Goal: Transaction & Acquisition: Purchase product/service

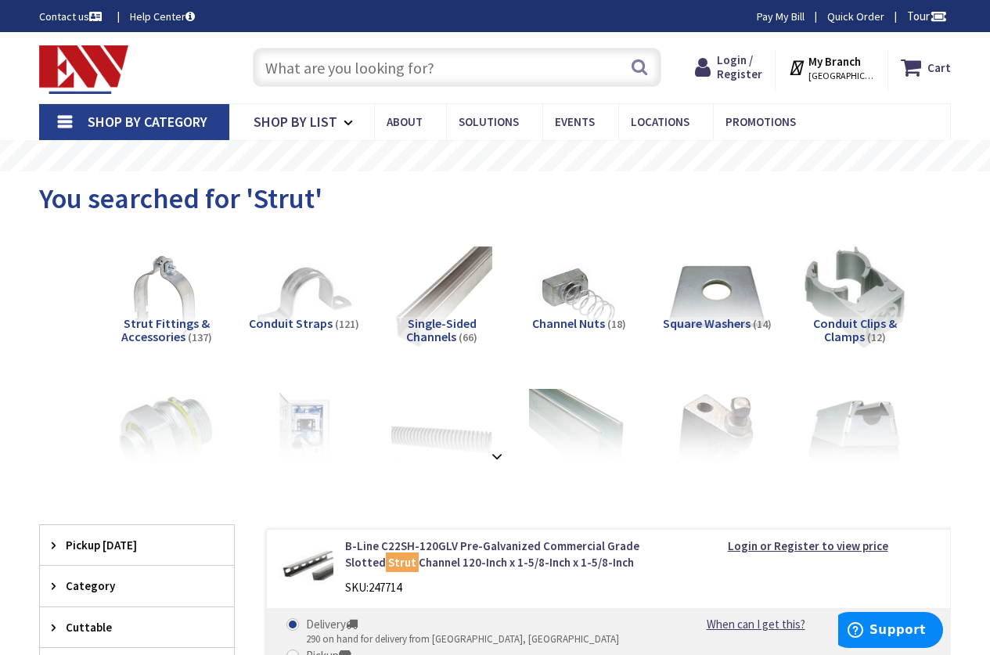
click at [423, 66] on input "text" at bounding box center [457, 67] width 408 height 39
click at [744, 58] on span "Login / Register" at bounding box center [739, 66] width 45 height 29
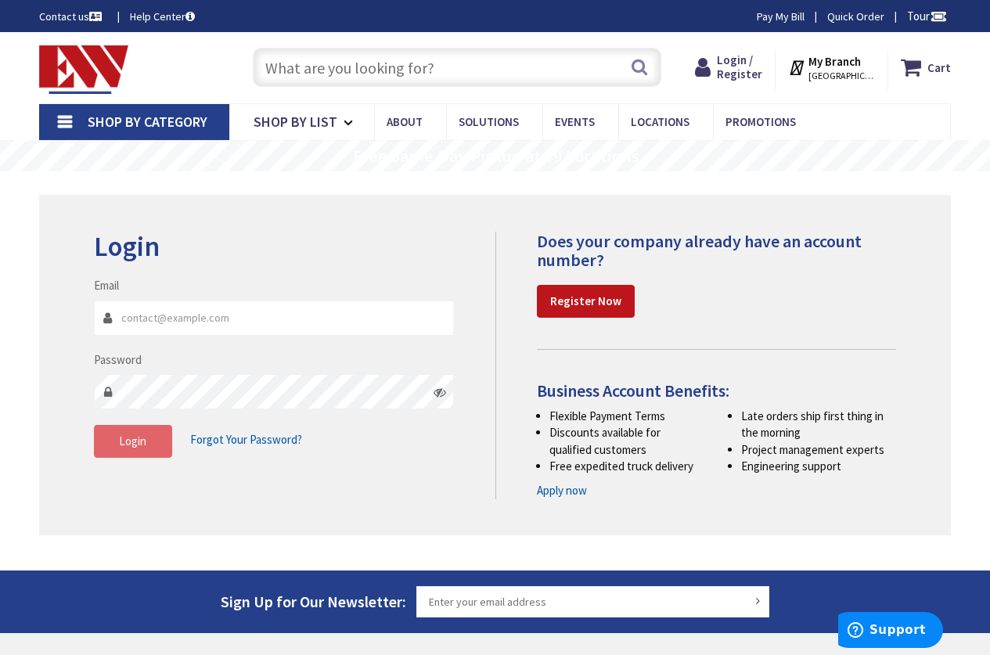
type input "[PERSON_NAME][EMAIL_ADDRESS][DOMAIN_NAME]"
click at [135, 440] on span "Login" at bounding box center [132, 440] width 27 height 15
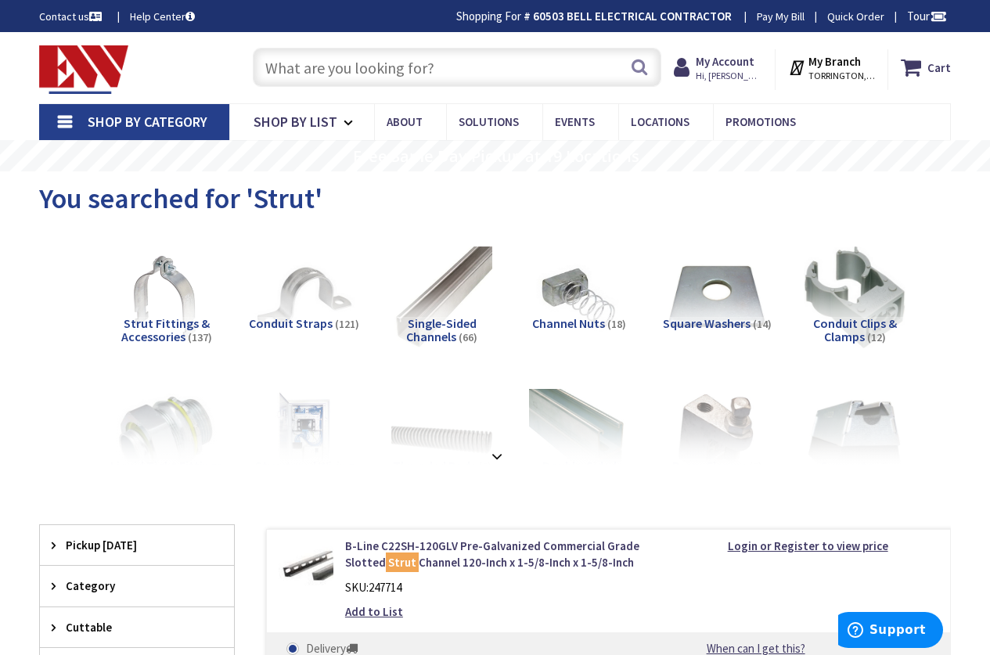
click at [438, 73] on input "text" at bounding box center [457, 67] width 408 height 39
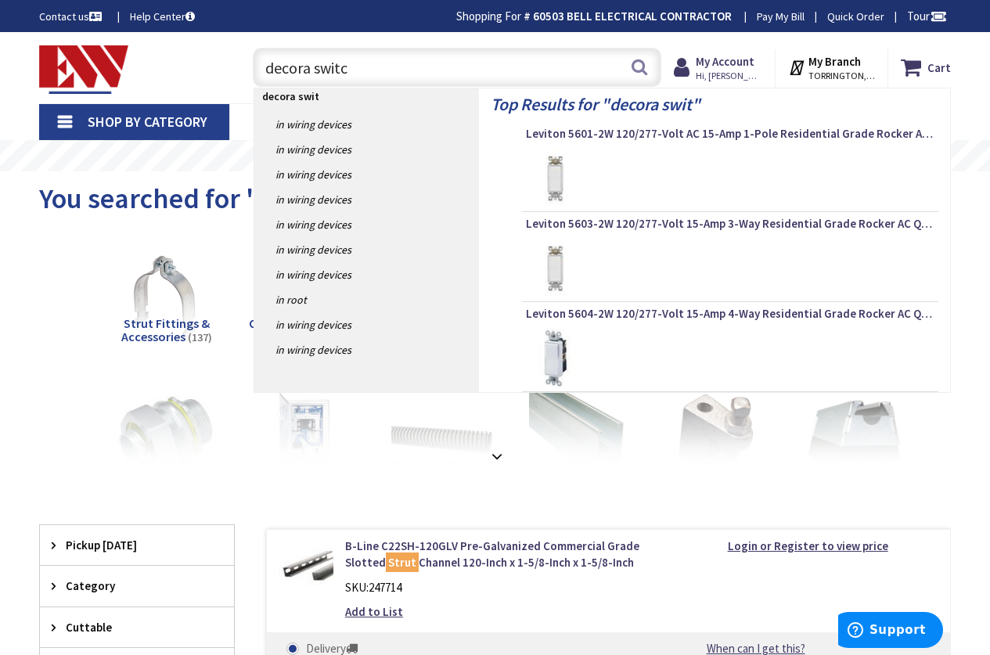
type input "decora switch"
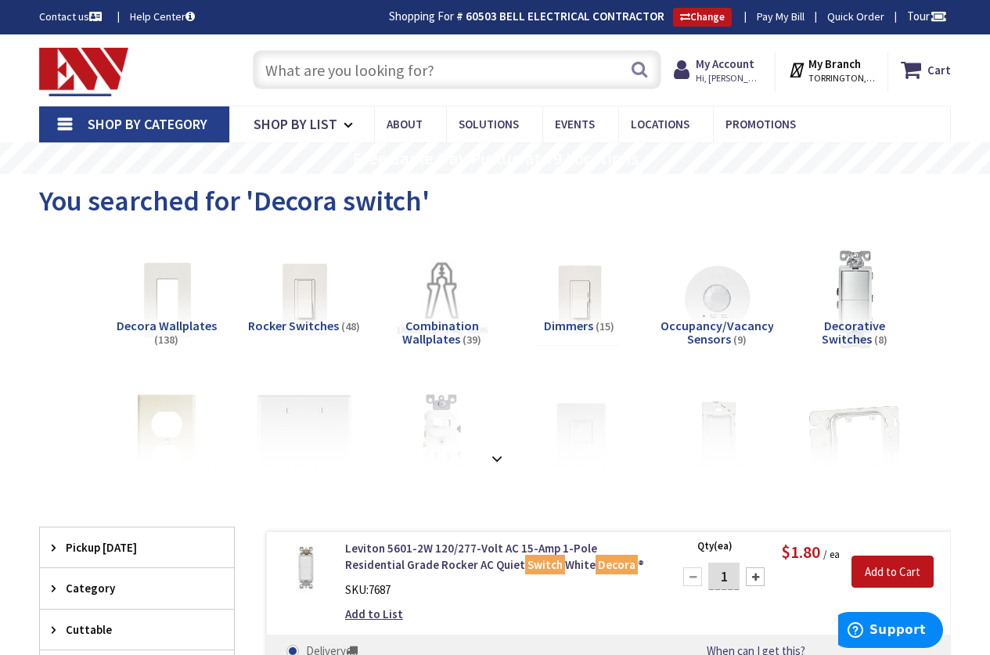
click at [419, 80] on input "text" at bounding box center [457, 69] width 408 height 39
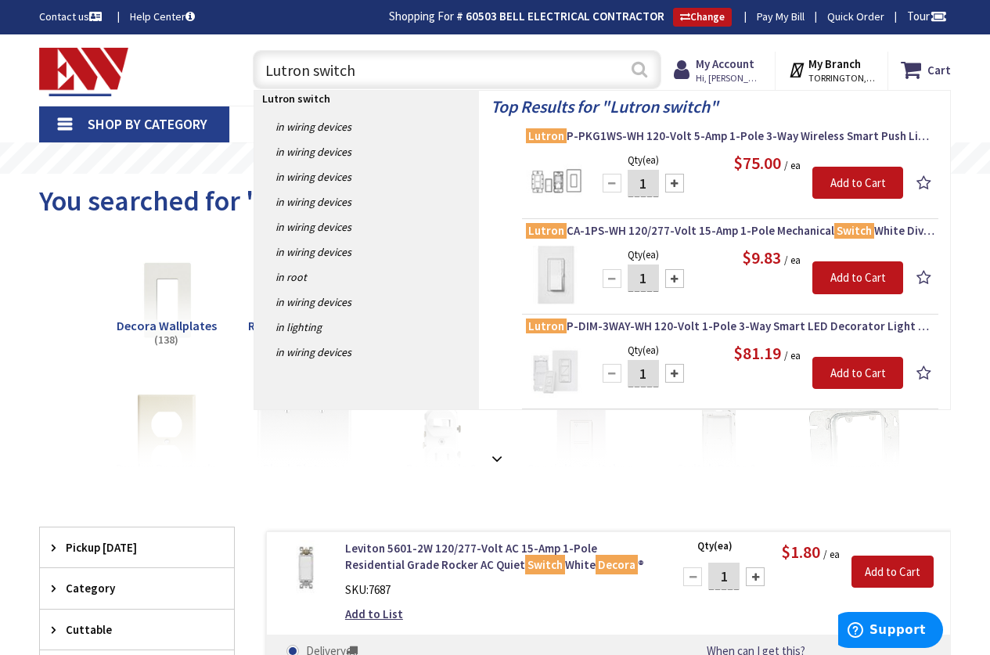
type input "Lutron switch"
click at [635, 69] on button "Search" at bounding box center [639, 69] width 20 height 35
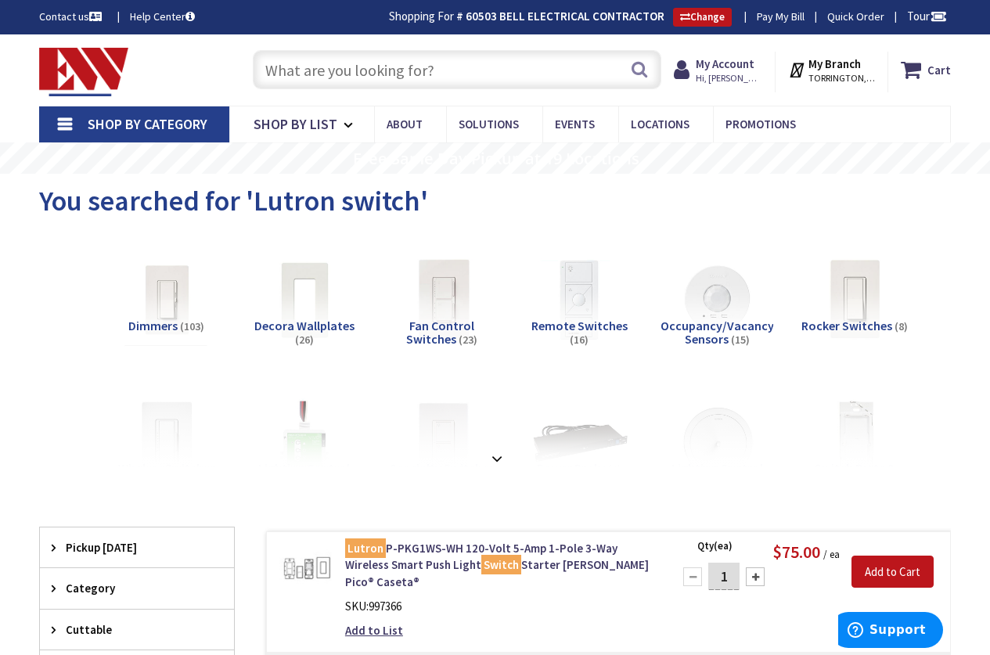
click at [856, 307] on img at bounding box center [854, 299] width 111 height 111
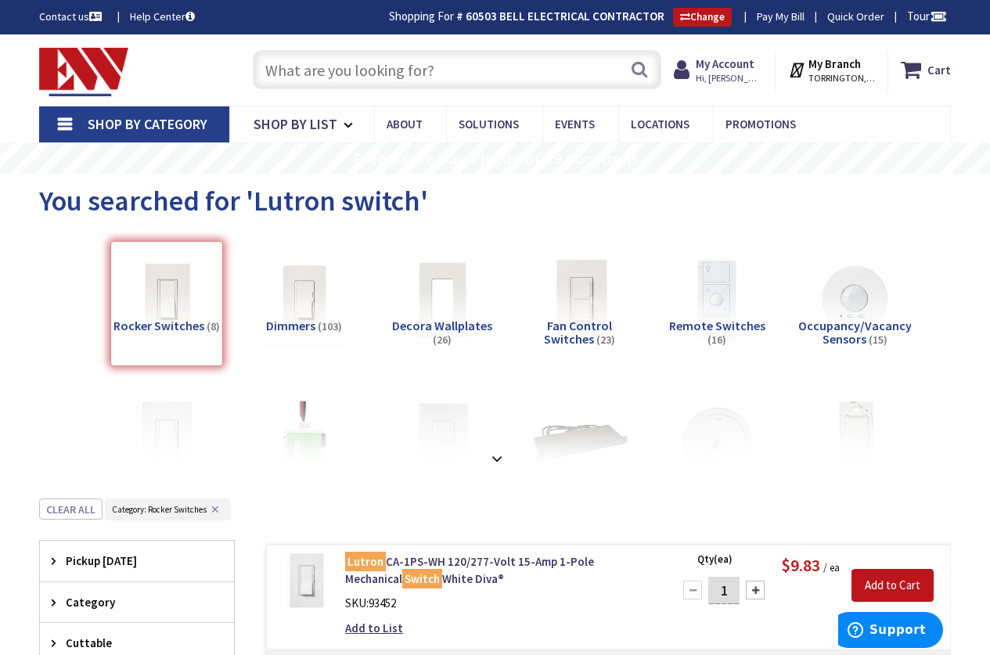
click at [399, 73] on input "text" at bounding box center [457, 69] width 408 height 39
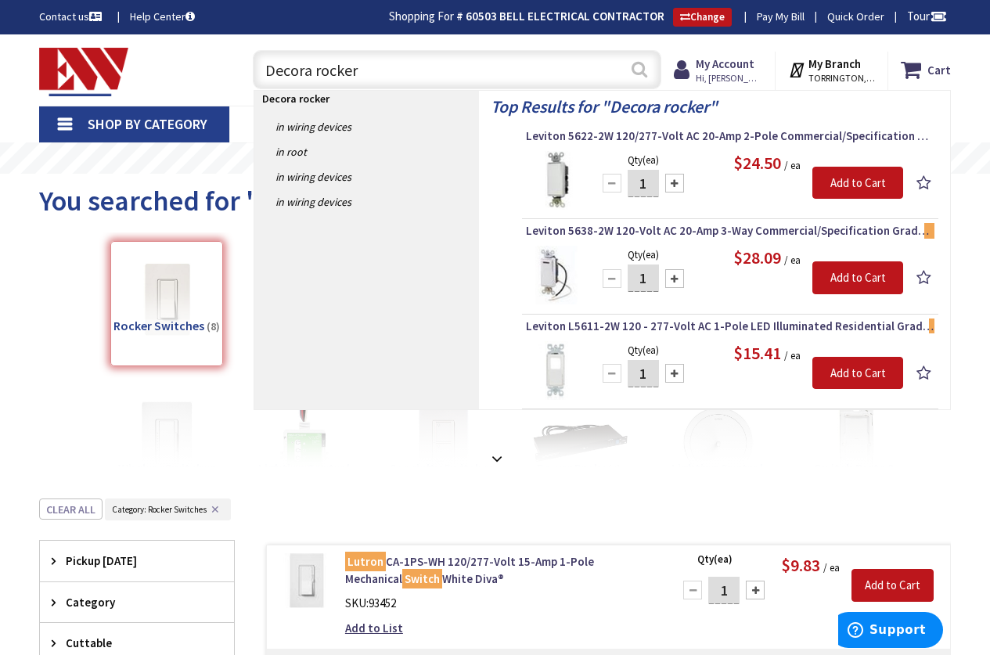
type input "Decora rocker"
click at [641, 68] on button "Search" at bounding box center [639, 69] width 20 height 35
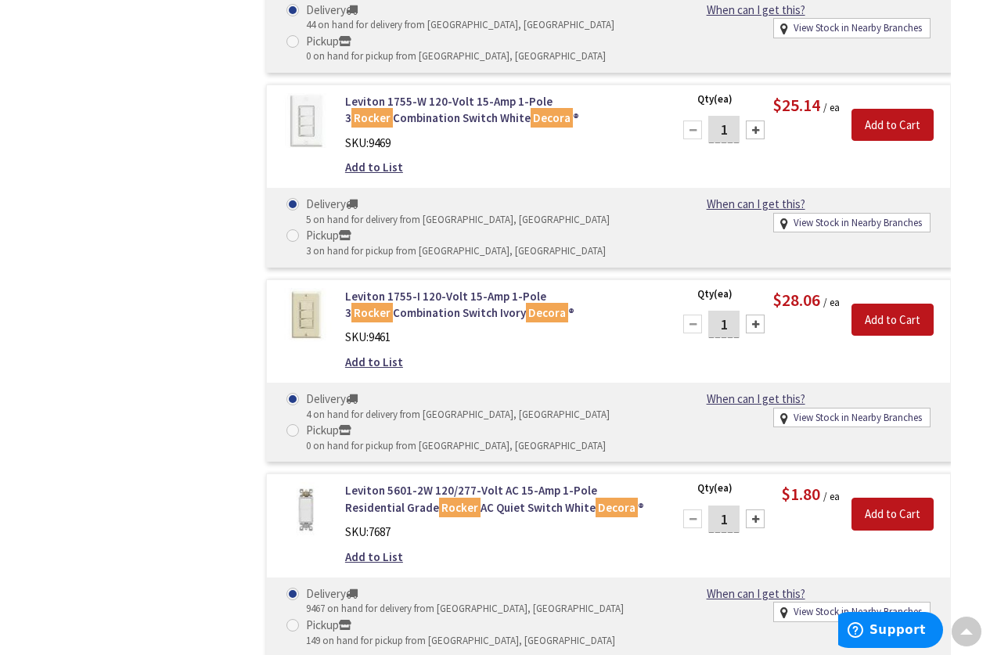
scroll to position [1352, 0]
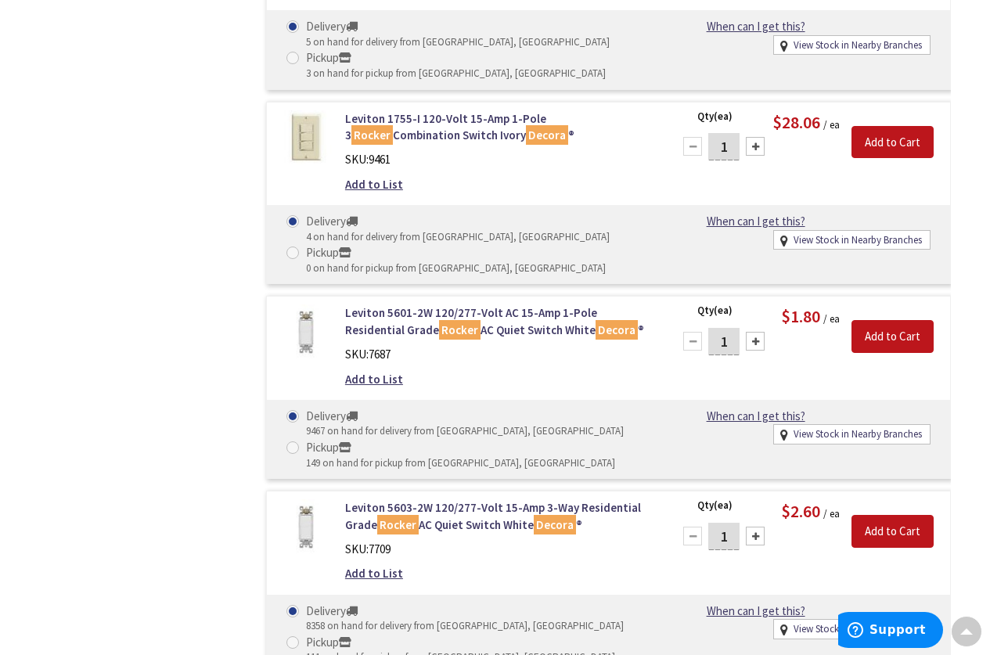
click at [753, 338] on div at bounding box center [755, 341] width 19 height 19
type input "3"
click at [287, 446] on span at bounding box center [292, 447] width 13 height 13
click at [290, 446] on input "Pickup 149 on hand for pickup from Torrington, CT" at bounding box center [295, 447] width 10 height 10
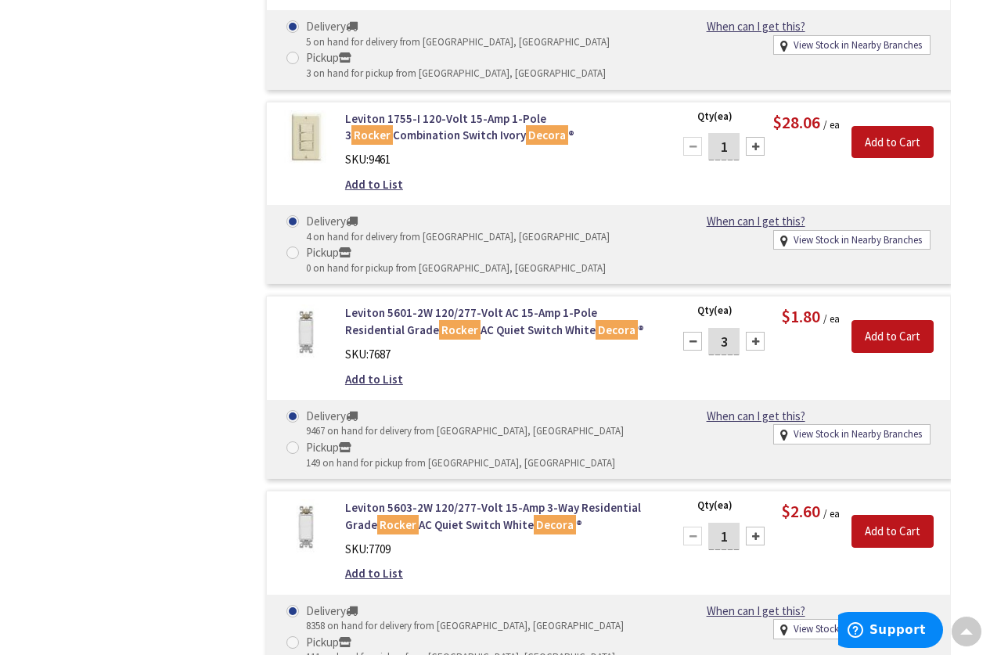
radio input "true"
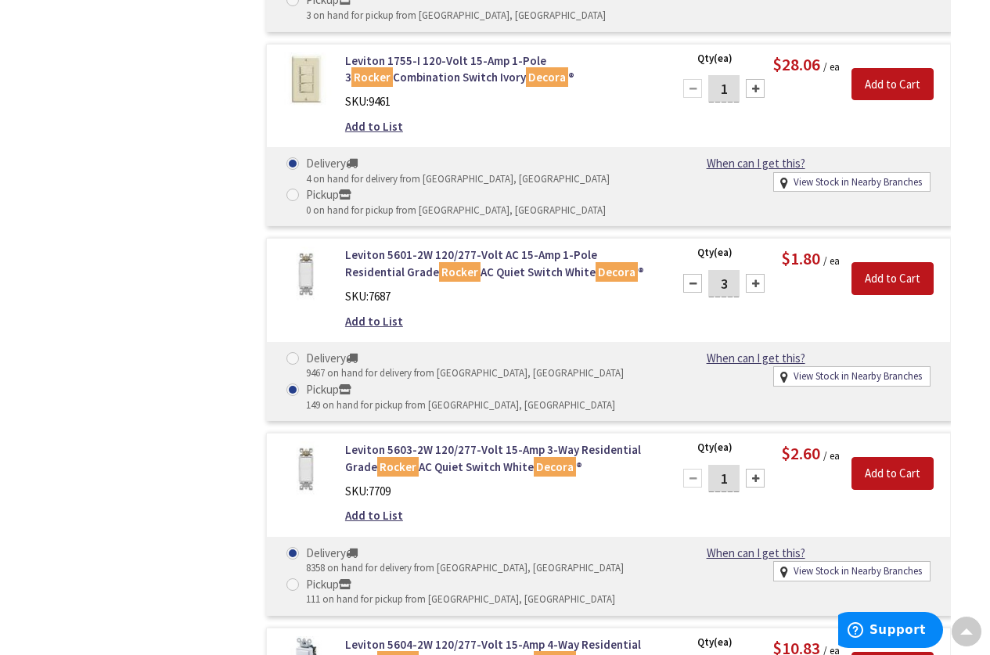
scroll to position [1528, 0]
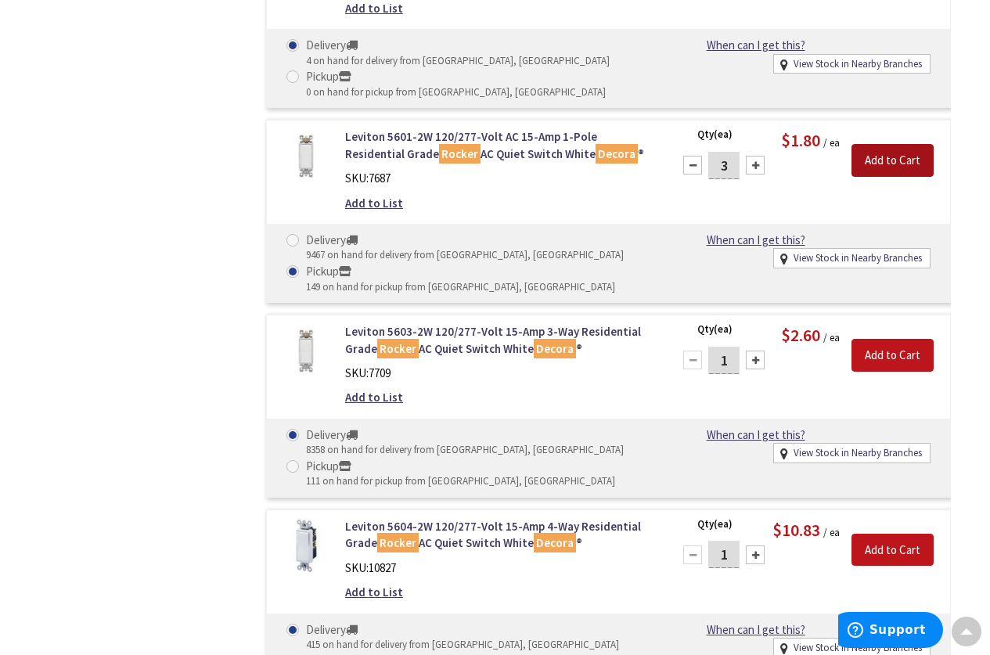
click at [905, 157] on input "Add to Cart" at bounding box center [892, 160] width 82 height 33
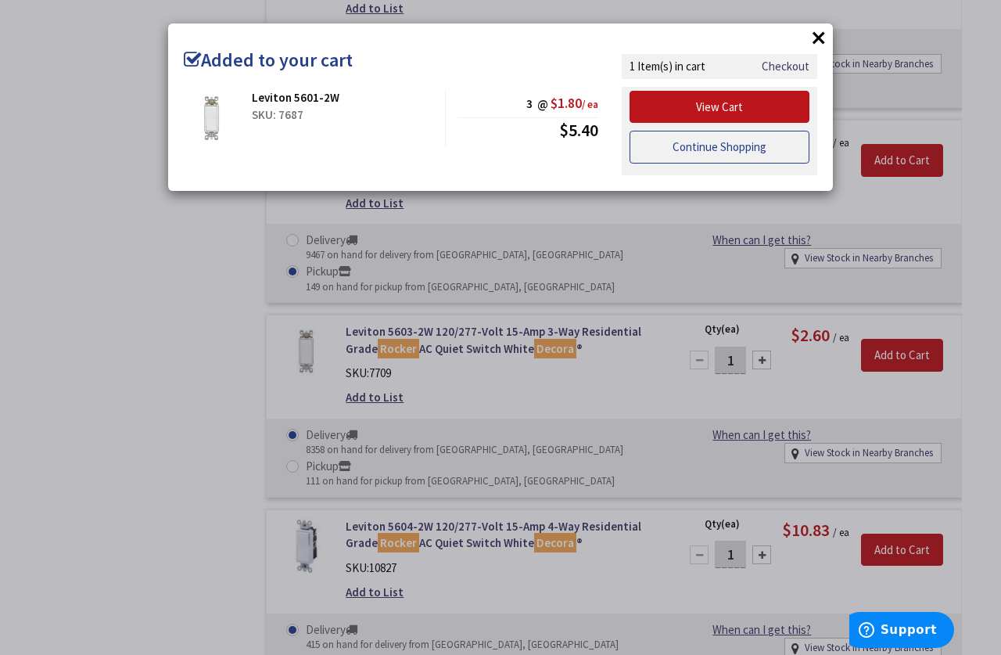
click at [695, 148] on link "Continue Shopping" at bounding box center [720, 147] width 180 height 33
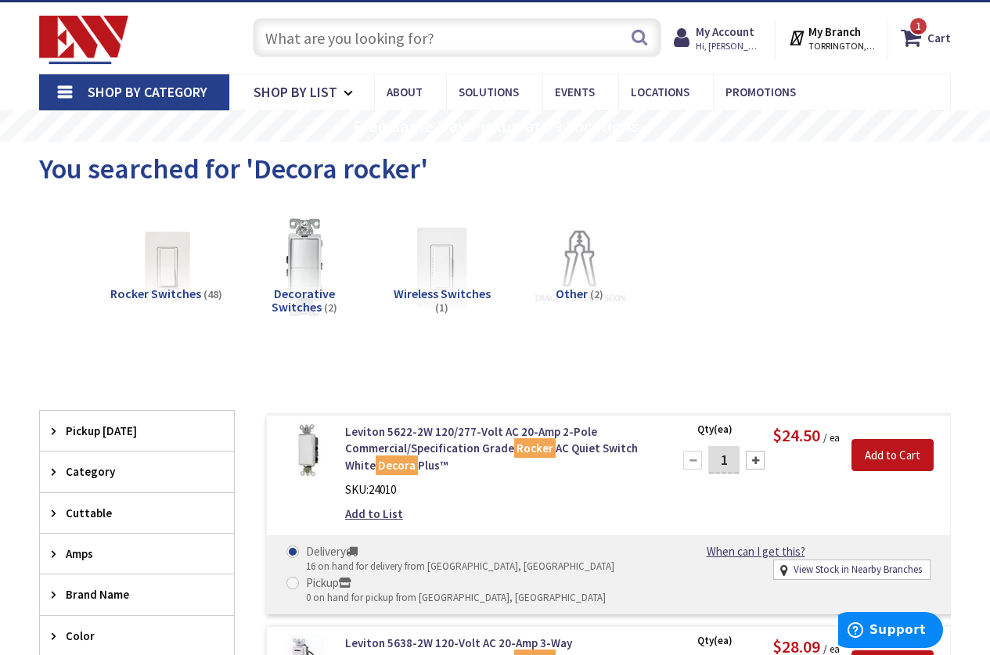
scroll to position [0, 0]
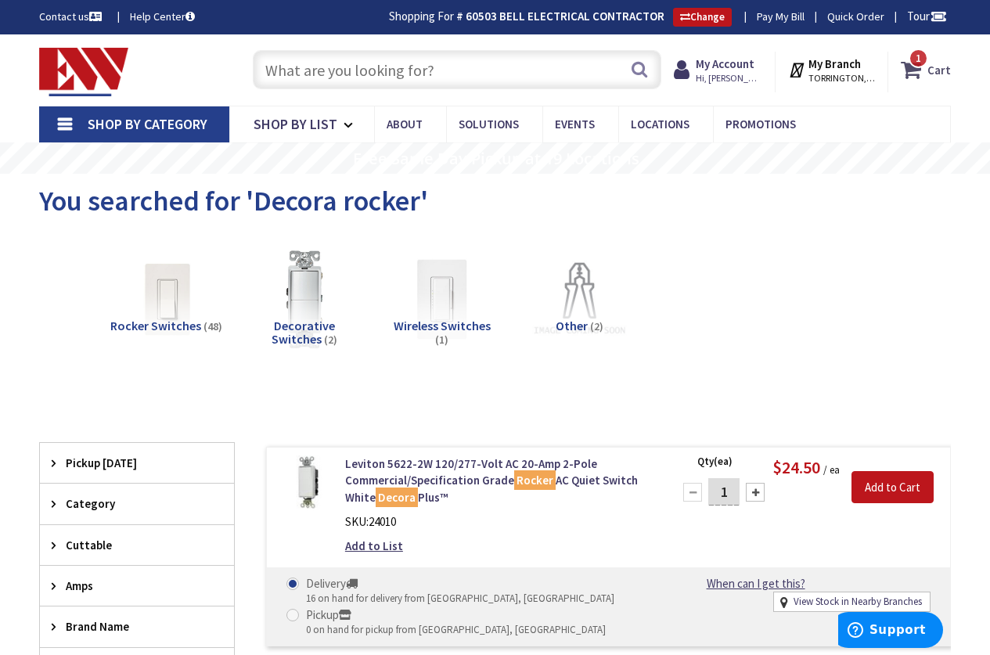
click at [939, 73] on strong "Cart" at bounding box center [938, 70] width 23 height 28
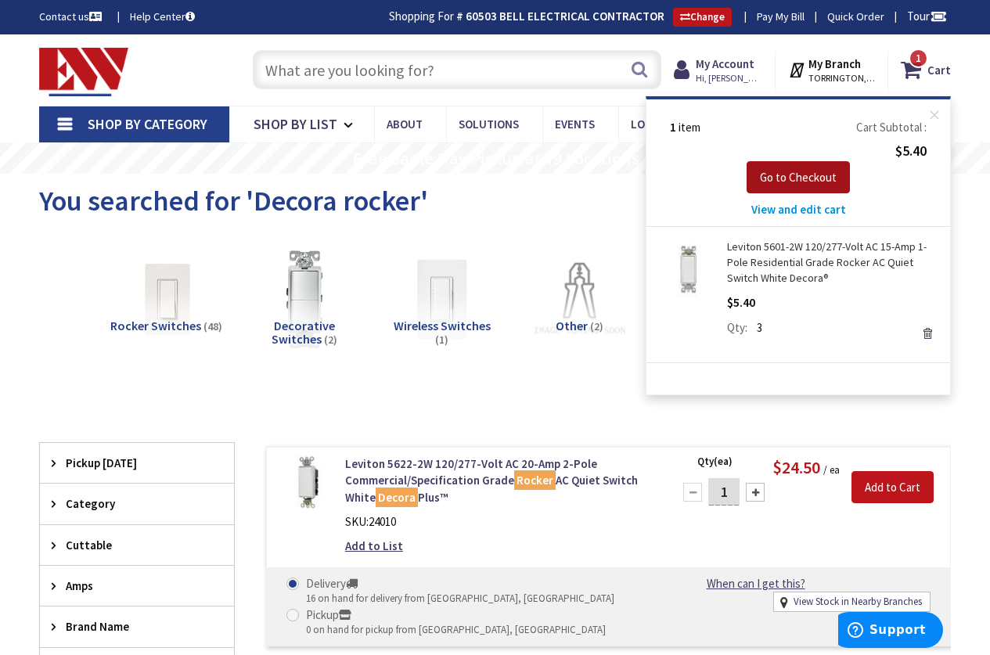
click at [791, 173] on span "Go to Checkout" at bounding box center [798, 177] width 77 height 15
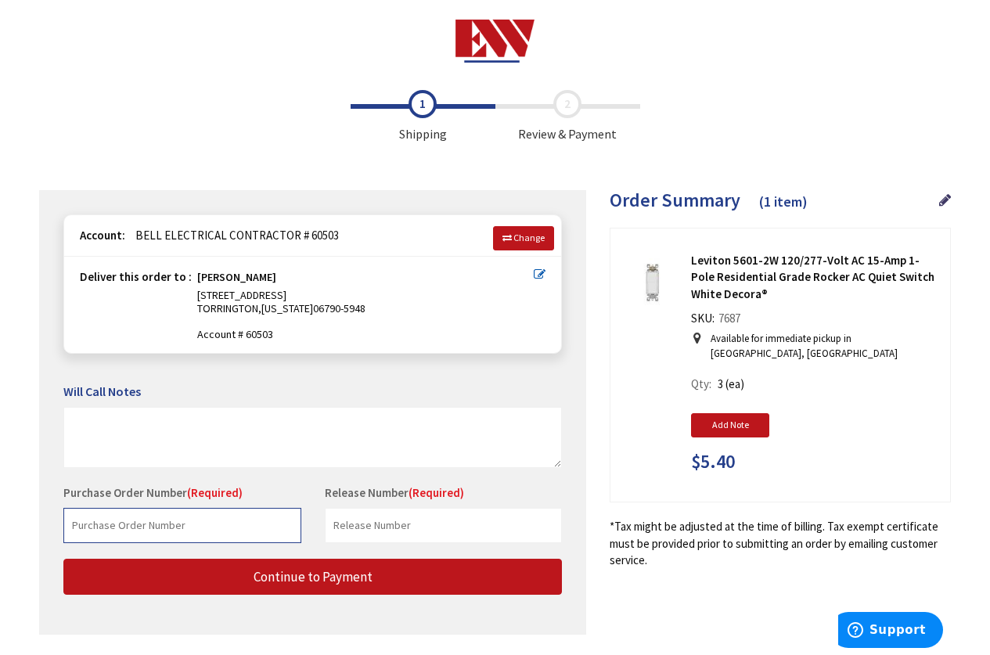
click at [135, 524] on input "text" at bounding box center [182, 525] width 238 height 35
type input "40186"
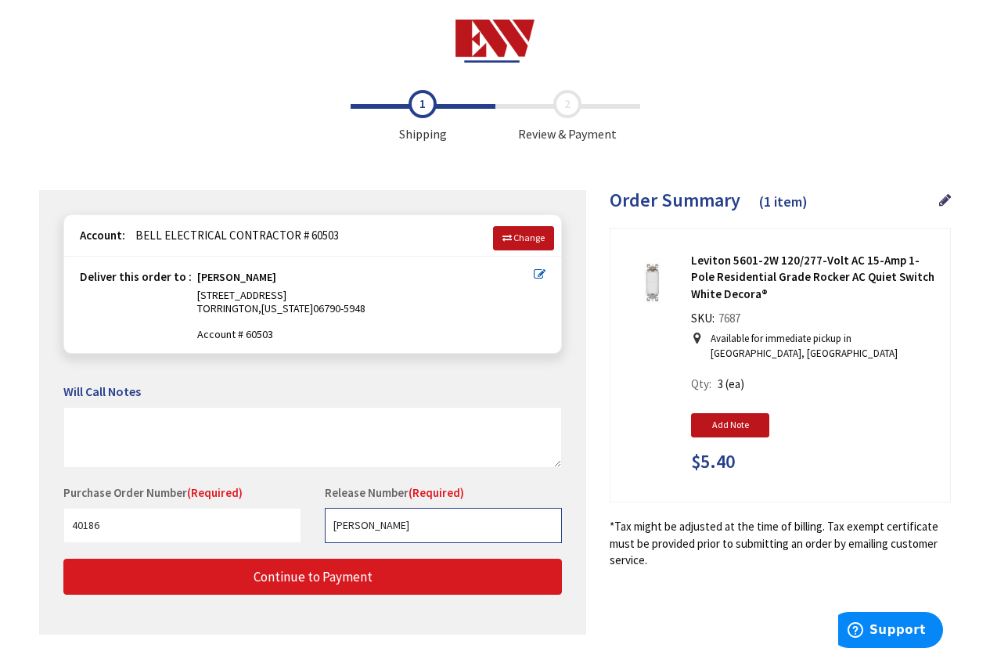
type input "Jacques Residence"
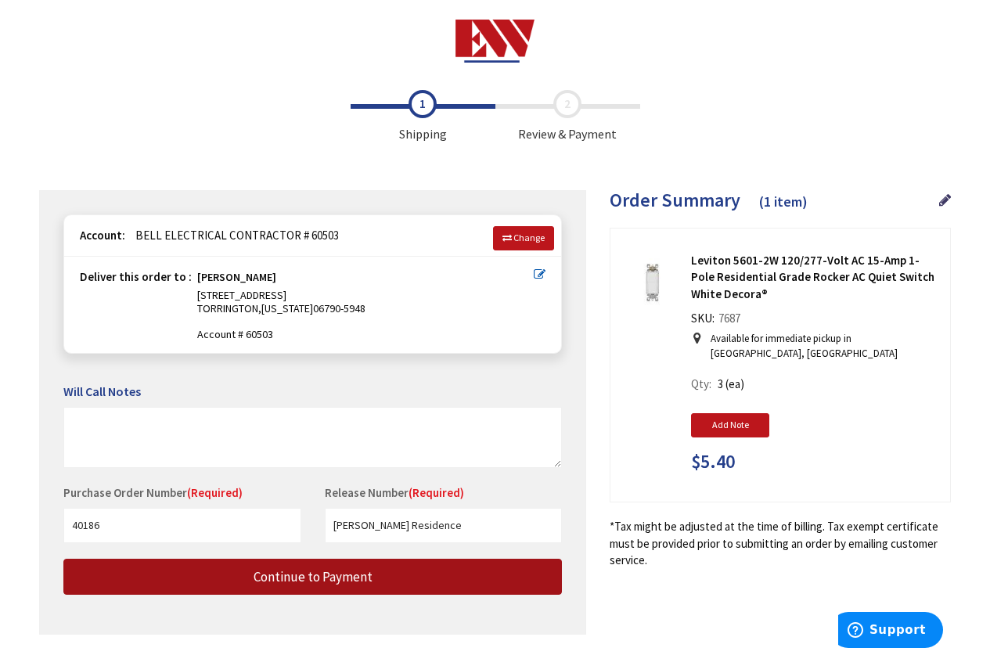
click at [322, 578] on span "Continue to Payment" at bounding box center [312, 576] width 119 height 17
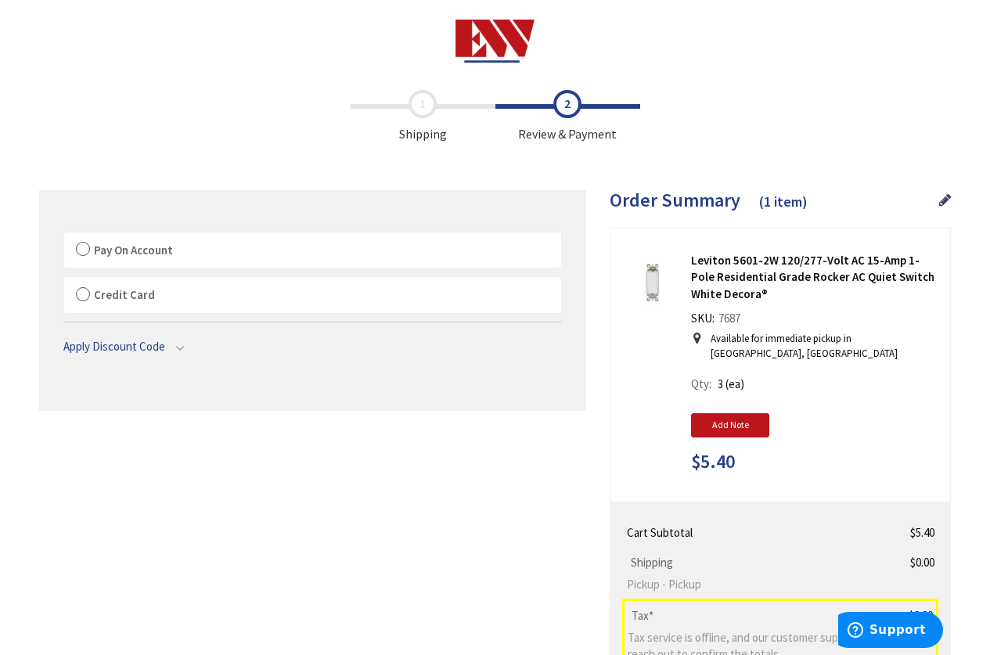
click at [84, 246] on label "Pay On Account" at bounding box center [312, 250] width 497 height 36
click at [64, 235] on input "Pay On Account" at bounding box center [64, 235] width 0 height 0
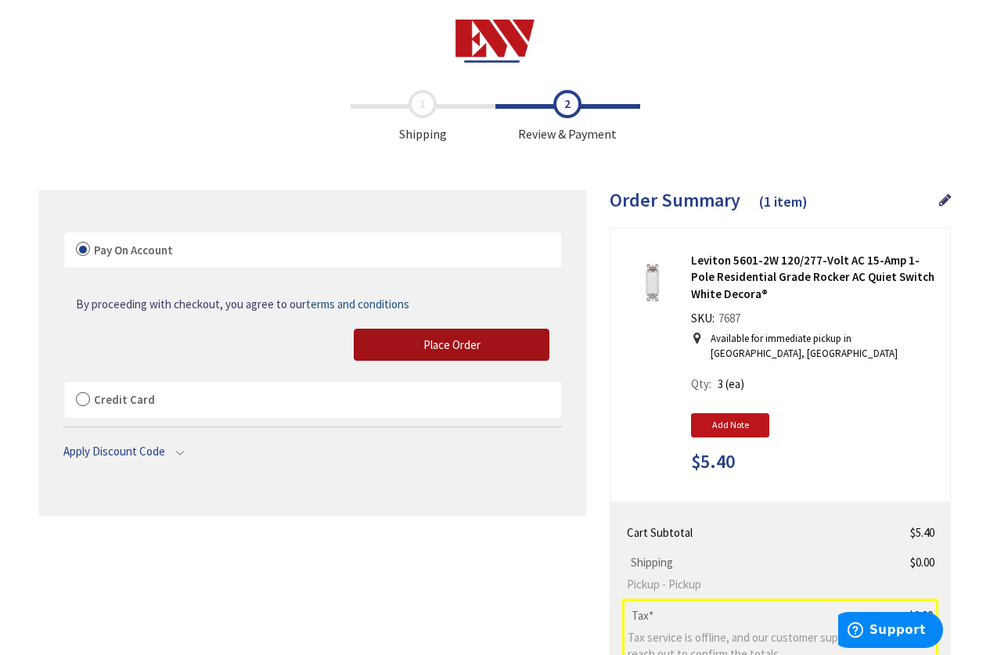
click at [453, 340] on span "Place Order" at bounding box center [451, 344] width 57 height 15
